Goal: Task Accomplishment & Management: Use online tool/utility

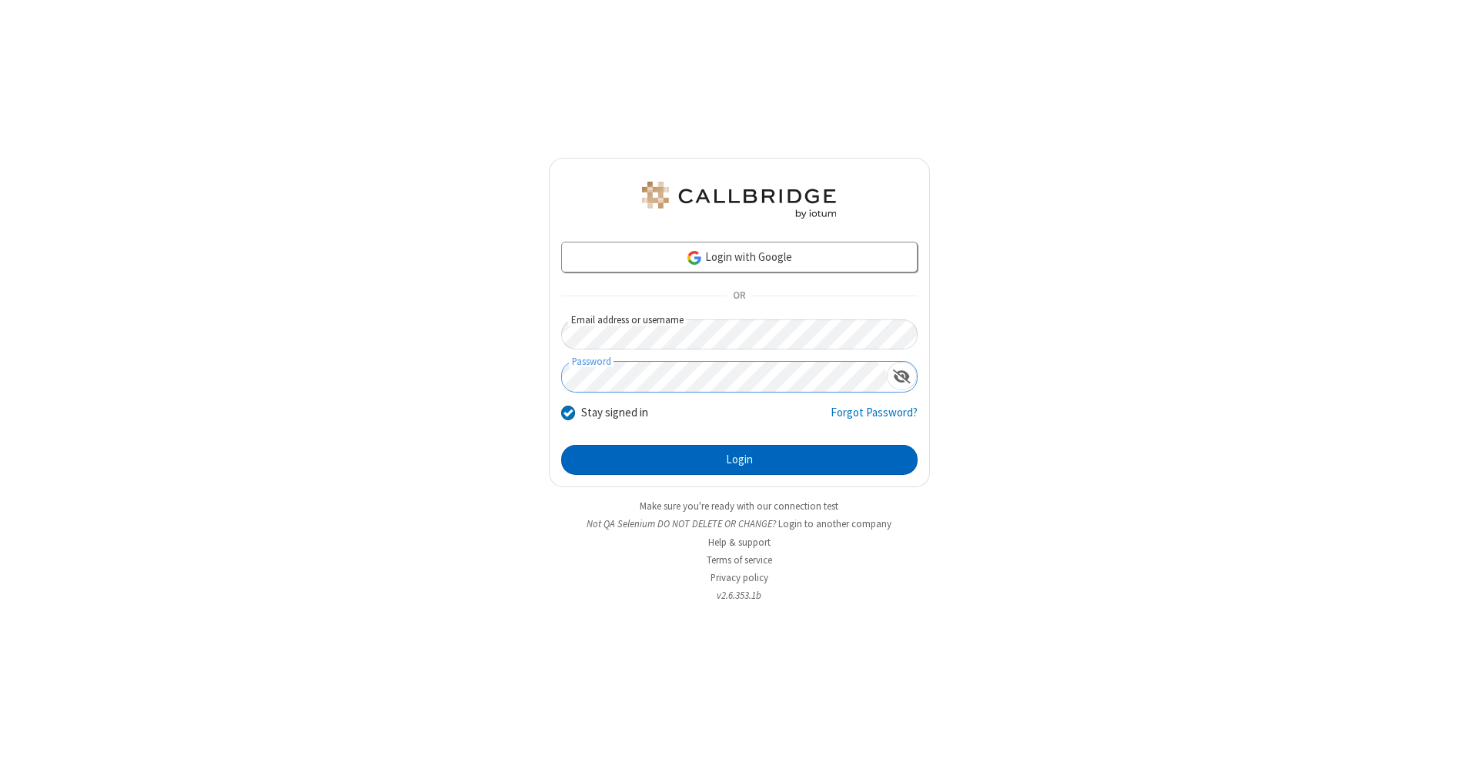
click at [739, 460] on button "Login" at bounding box center [739, 460] width 356 height 31
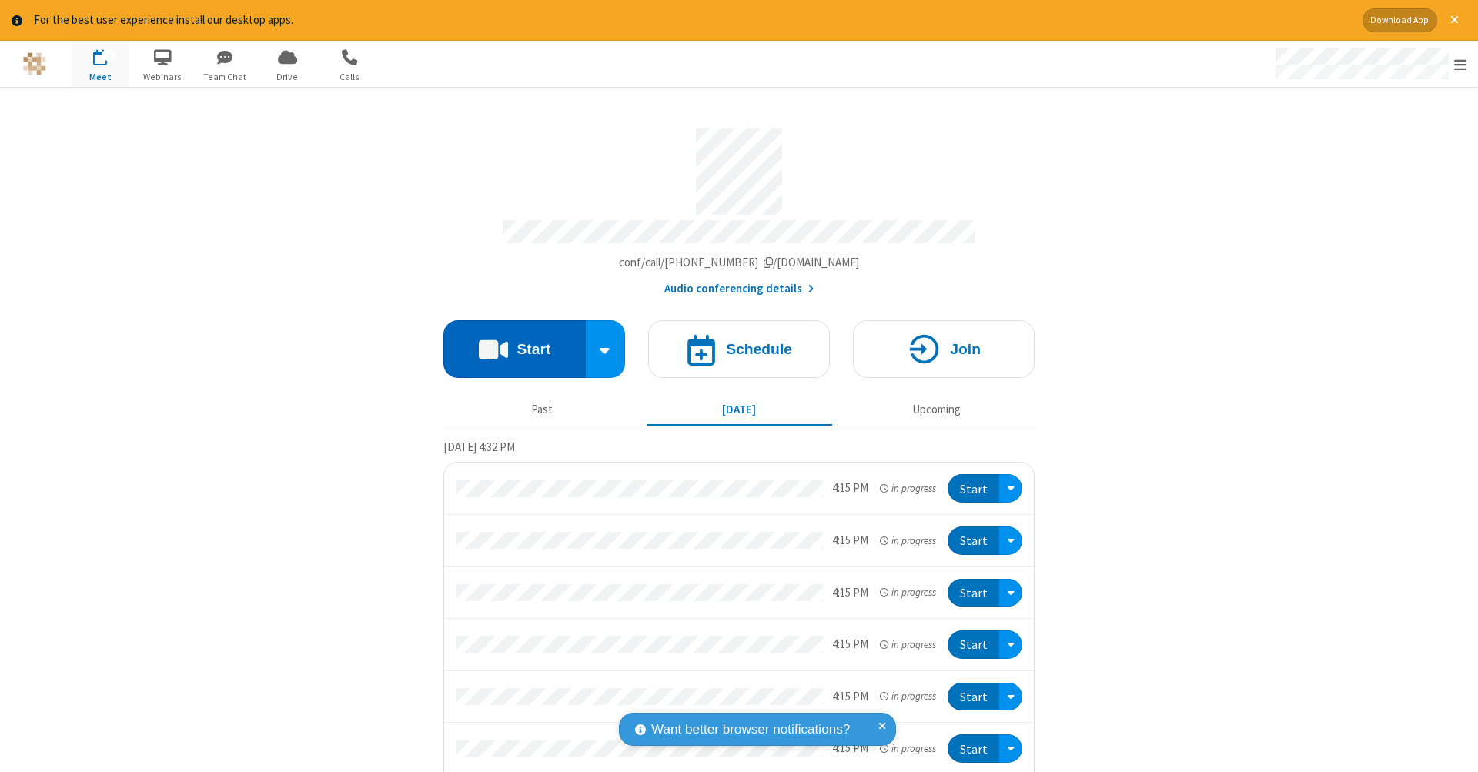
click at [508, 341] on button "Start" at bounding box center [514, 349] width 142 height 58
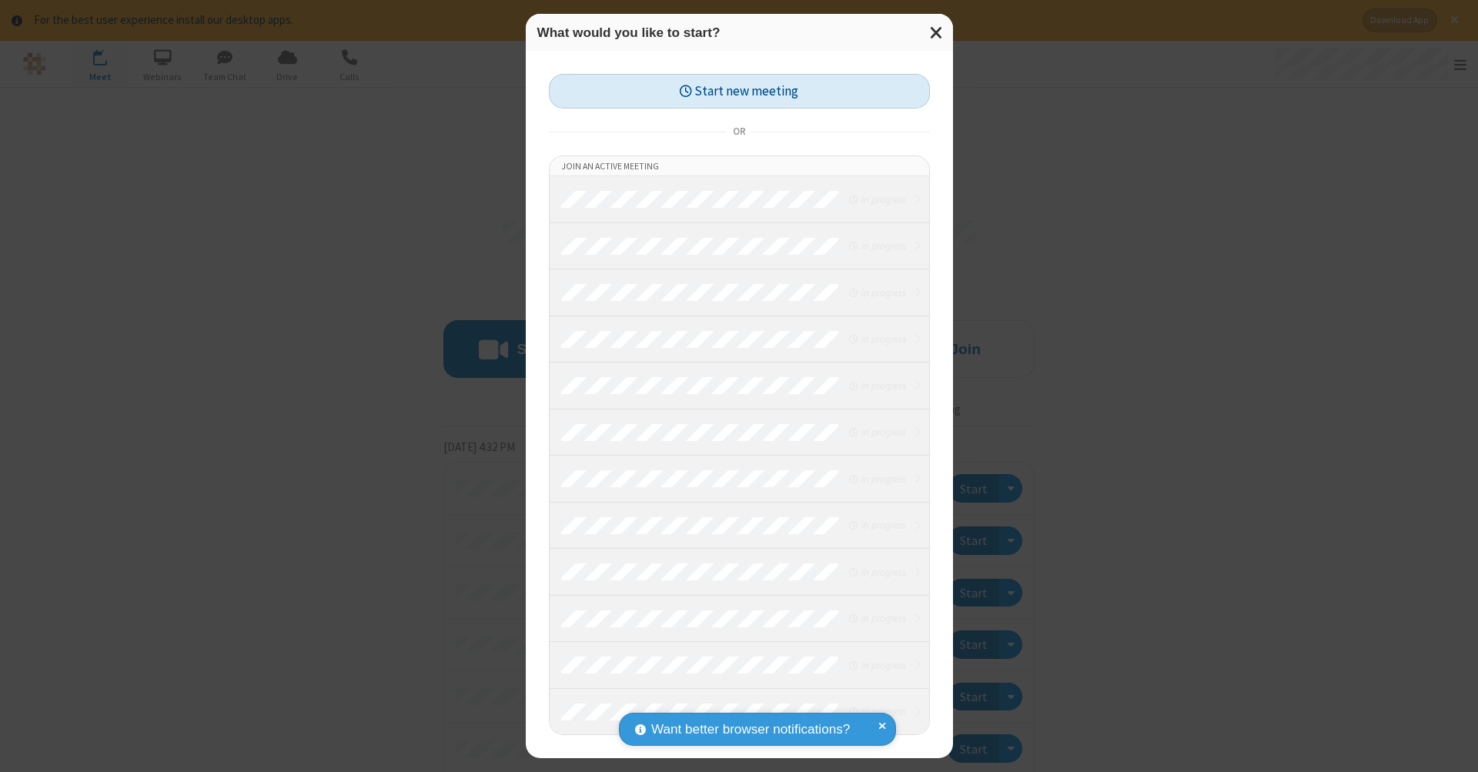
click at [739, 91] on button "Start new meeting" at bounding box center [739, 91] width 381 height 35
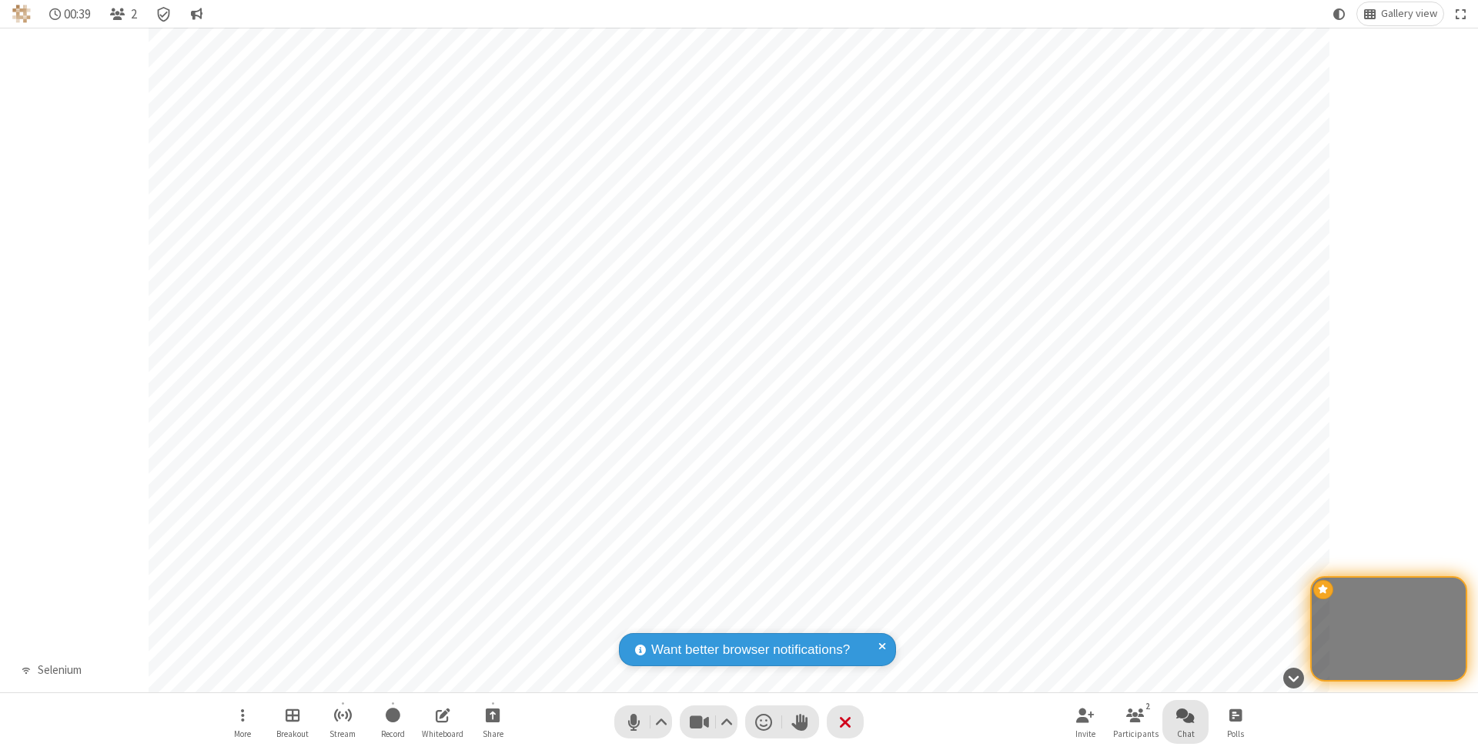
click at [1184, 715] on span "Open chat" at bounding box center [1185, 715] width 18 height 19
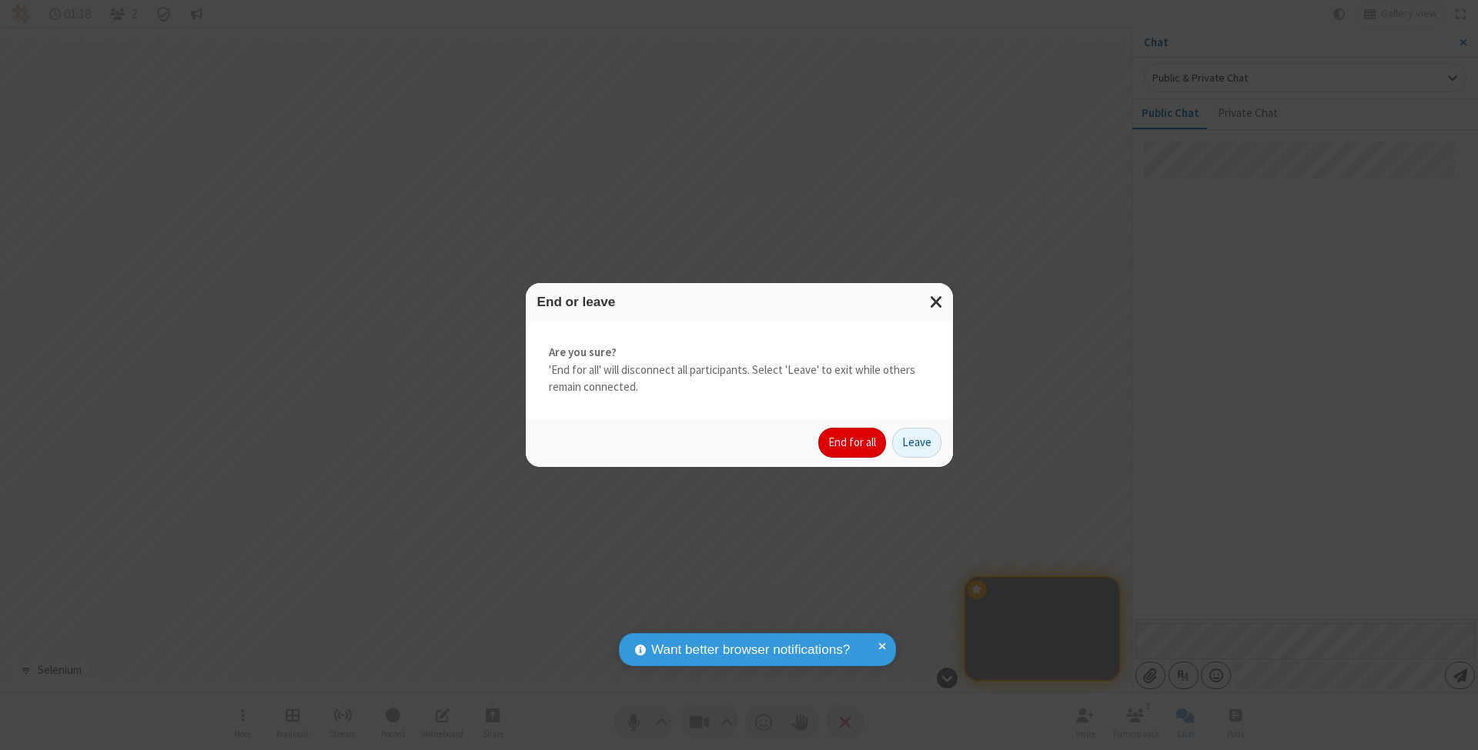
click at [853, 442] on button "End for all" at bounding box center [852, 443] width 68 height 31
